Goal: Check status

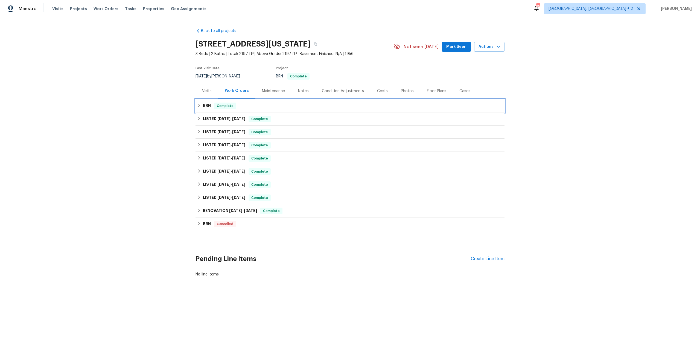
click at [202, 105] on div "BRN Complete" at bounding box center [350, 106] width 306 height 7
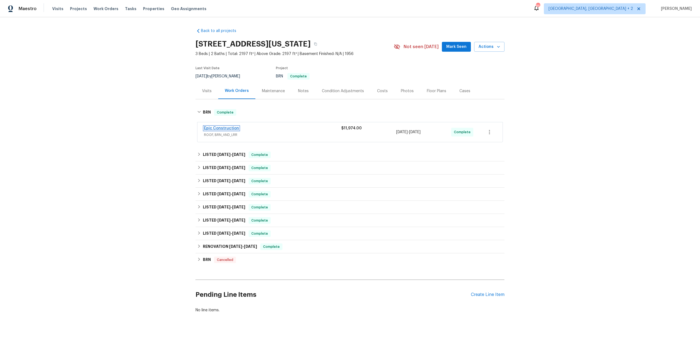
click at [218, 129] on link "Epic Construction" at bounding box center [221, 128] width 35 height 4
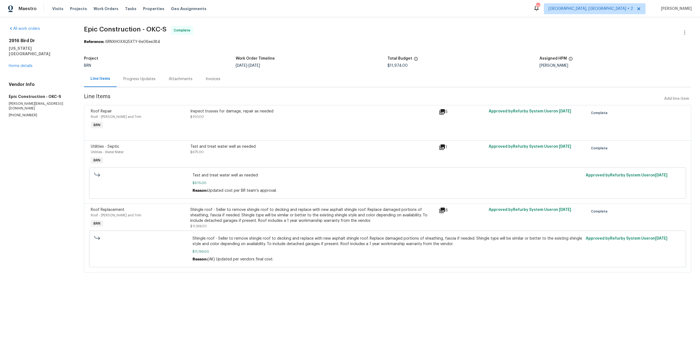
drag, startPoint x: 491, startPoint y: 147, endPoint x: 585, endPoint y: 150, distance: 94.4
click at [585, 150] on div "Approved by Refurby System User on [DATE]" at bounding box center [537, 154] width 100 height 25
click at [135, 82] on div "Progress Updates" at bounding box center [139, 79] width 45 height 16
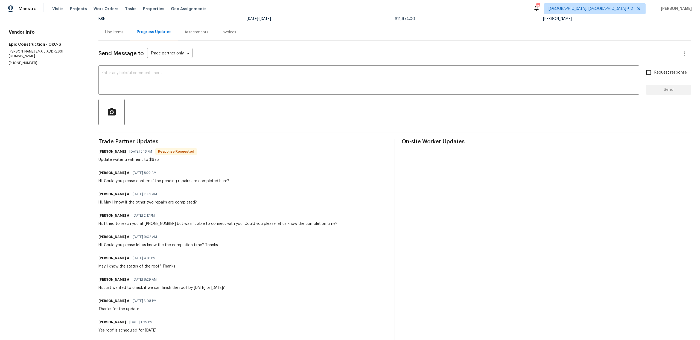
scroll to position [82, 0]
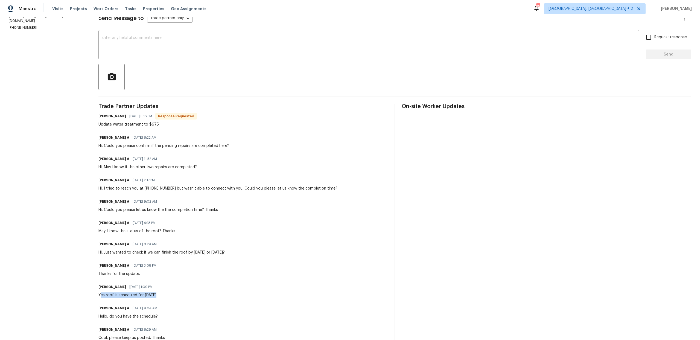
drag, startPoint x: 101, startPoint y: 294, endPoint x: 177, endPoint y: 294, distance: 76.6
click at [177, 294] on div "[PERSON_NAME] [DATE] 1:09 PM Yes roof is scheduled for [DATE]" at bounding box center [243, 290] width 290 height 15
